Goal: Task Accomplishment & Management: Use online tool/utility

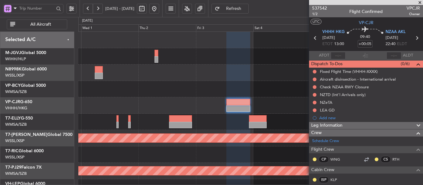
scroll to position [9, 0]
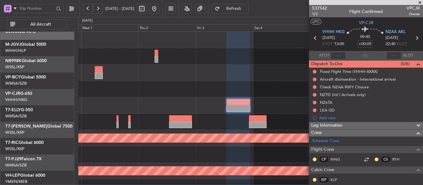
click at [249, 98] on div "Planned Maint [GEOGRAPHIC_DATA] ([GEOGRAPHIC_DATA] Intl)" at bounding box center [250, 106] width 344 height 16
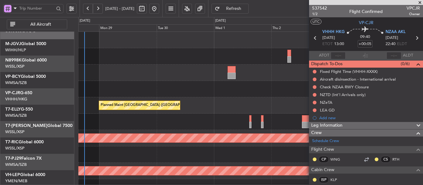
scroll to position [0, 0]
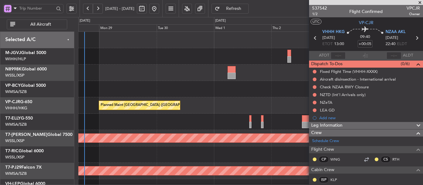
click at [233, 115] on div "Planned Maint [GEOGRAPHIC_DATA] ([GEOGRAPHIC_DATA] Intl) Planned Maint [GEOGRAP…" at bounding box center [250, 138] width 344 height 213
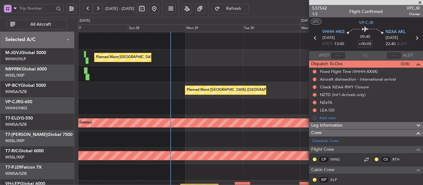
click at [196, 60] on div "Planned Maint [GEOGRAPHIC_DATA] ([GEOGRAPHIC_DATA] Intl)" at bounding box center [250, 58] width 344 height 16
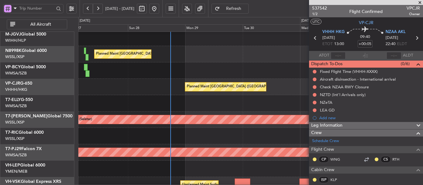
scroll to position [59, 0]
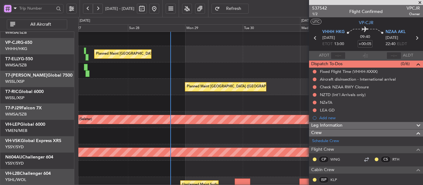
click at [179, 77] on div "Planned Maint [GEOGRAPHIC_DATA] ([GEOGRAPHIC_DATA] Intl) Unplanned Maint [GEOGR…" at bounding box center [250, 119] width 344 height 213
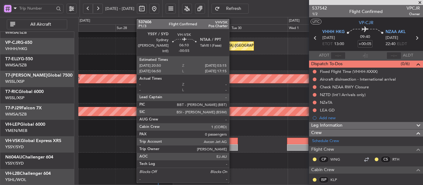
click at [231, 144] on div at bounding box center [229, 141] width 15 height 7
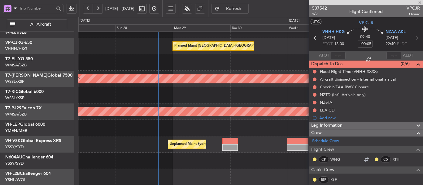
type input "-00:55"
type input "0"
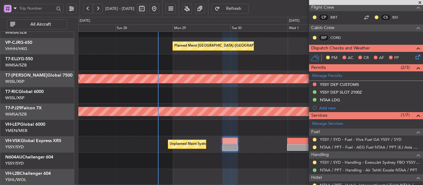
scroll to position [100, 0]
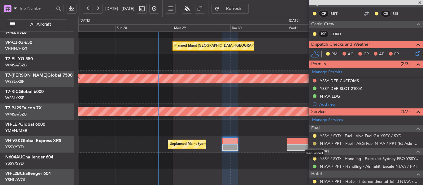
click at [314, 144] on button at bounding box center [315, 144] width 4 height 4
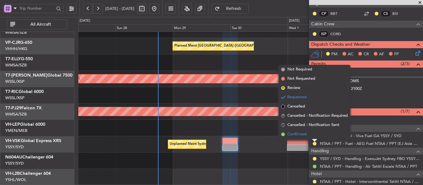
click at [283, 135] on span at bounding box center [283, 135] width 4 height 4
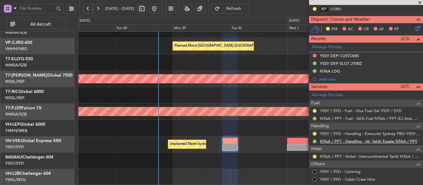
scroll to position [131, 0]
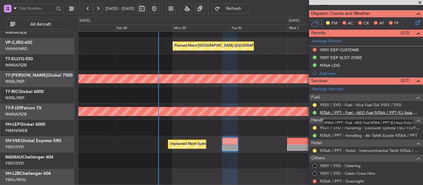
click at [335, 114] on link "NTAA / PPT - Fuel - AEG Fuel NTAA / PPT (EJ Asia Only)" at bounding box center [370, 112] width 100 height 5
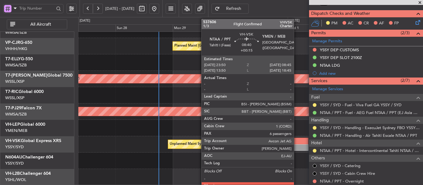
click at [297, 139] on div at bounding box center [297, 141] width 21 height 7
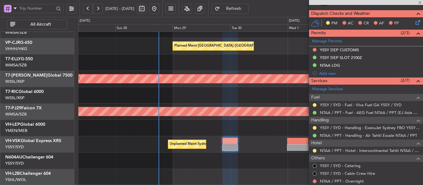
type input "+00:15"
type input "6"
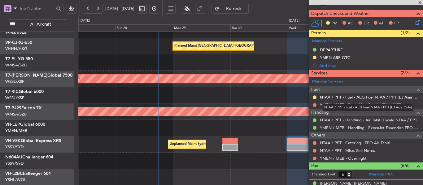
click at [328, 97] on link "NTAA / PPT - Fuel - AEG Fuel NTAA / PPT (EJ Asia Only)" at bounding box center [370, 97] width 100 height 5
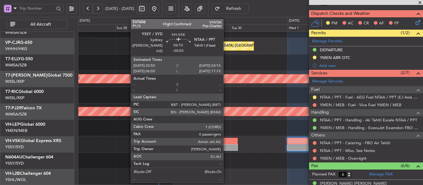
click at [228, 141] on div at bounding box center [229, 141] width 15 height 7
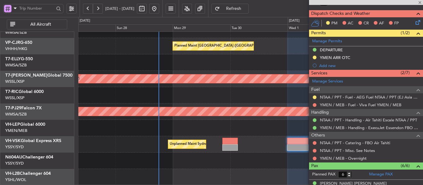
type input "-00:55"
type input "0"
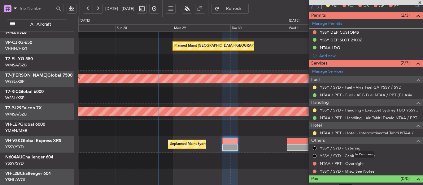
scroll to position [156, 0]
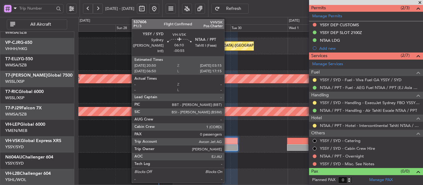
click at [227, 147] on div at bounding box center [229, 148] width 15 height 7
